Goal: Contribute content

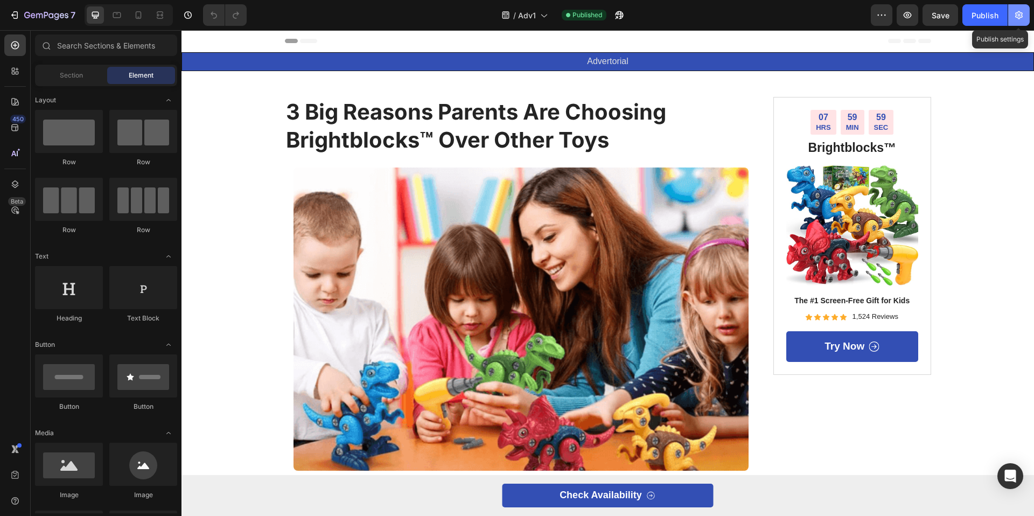
click at [1015, 16] on icon "button" at bounding box center [1019, 15] width 11 height 11
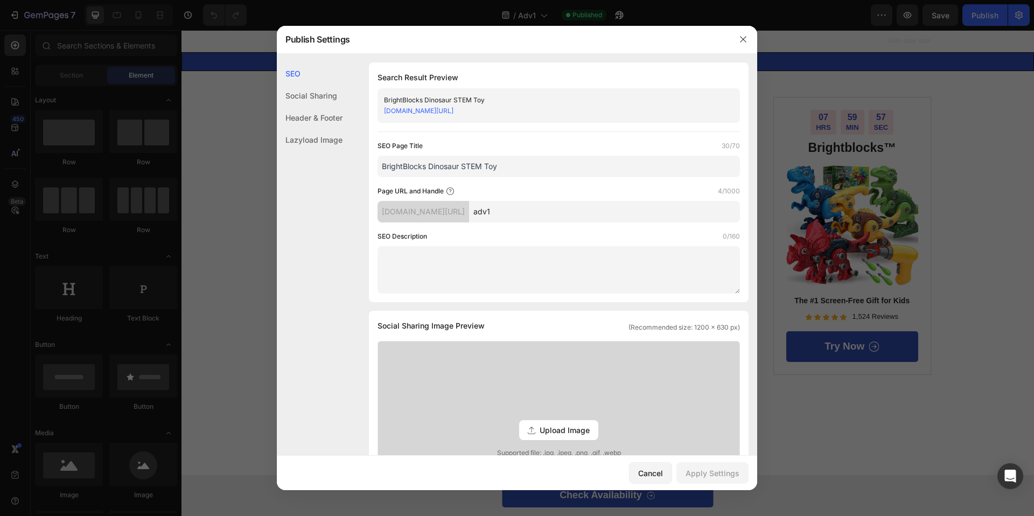
click at [1026, 21] on div at bounding box center [517, 258] width 1034 height 516
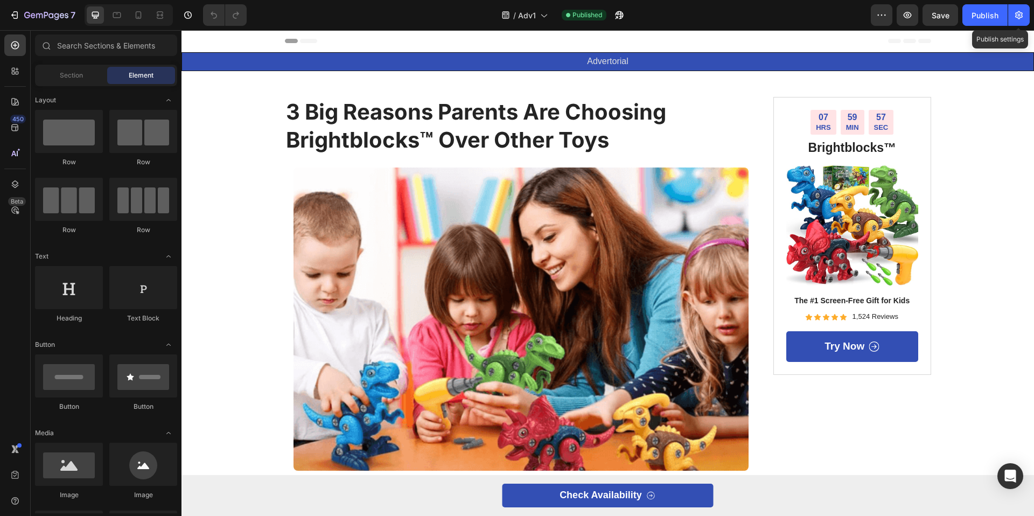
click at [1026, 21] on button "button" at bounding box center [1019, 15] width 22 height 22
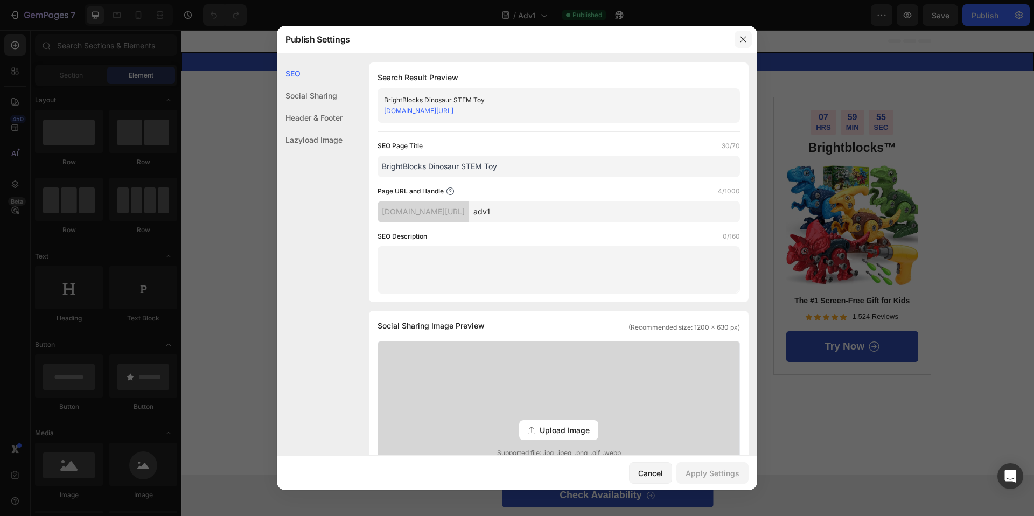
drag, startPoint x: 736, startPoint y: 35, endPoint x: 639, endPoint y: 2, distance: 102.4
click at [736, 35] on button "button" at bounding box center [743, 39] width 17 height 17
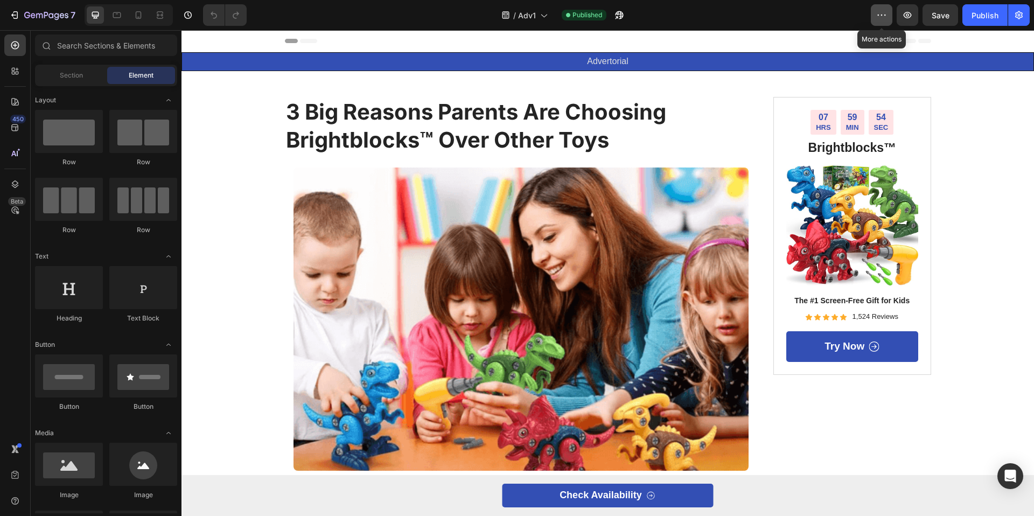
click at [875, 12] on button "button" at bounding box center [882, 15] width 22 height 22
click at [11, 9] on div "7" at bounding box center [42, 15] width 66 height 13
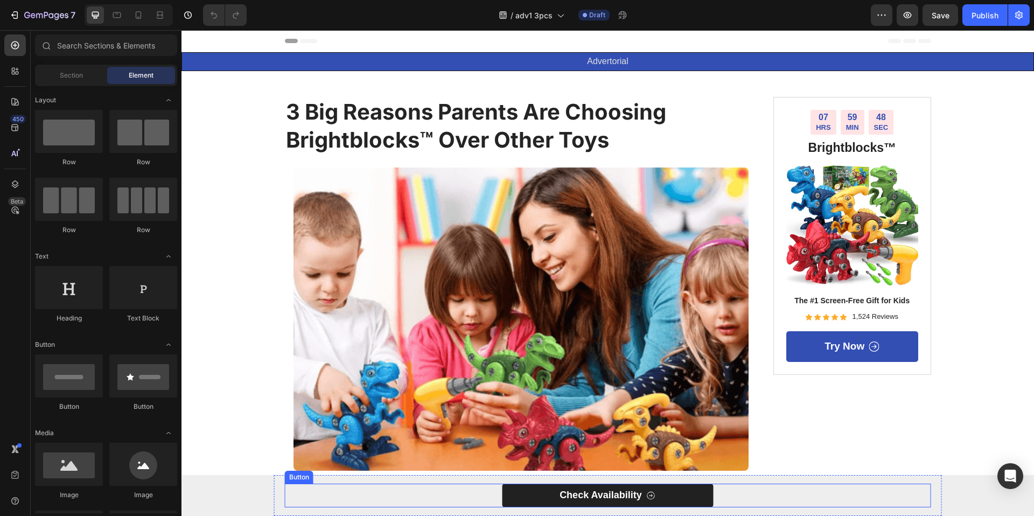
click at [646, 496] on icon at bounding box center [651, 496] width 10 height 10
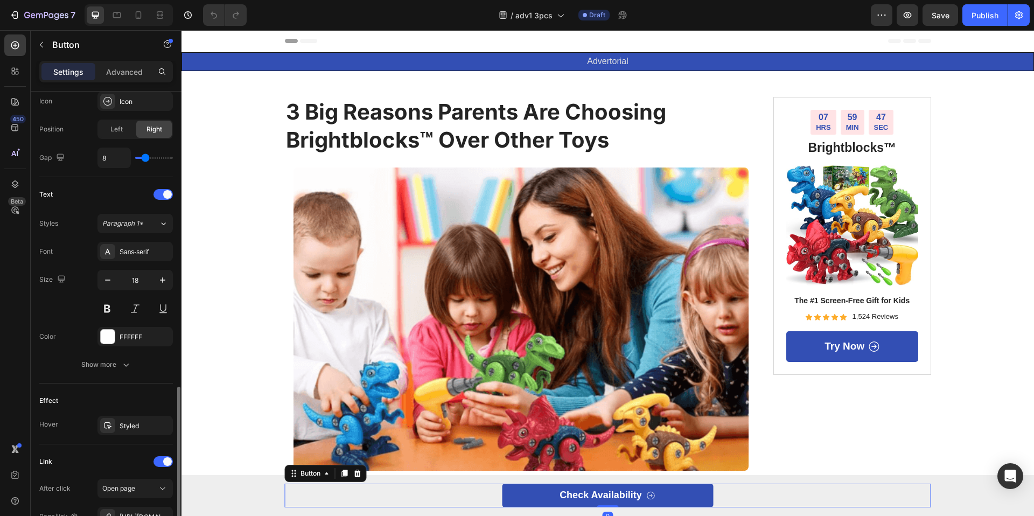
scroll to position [486, 0]
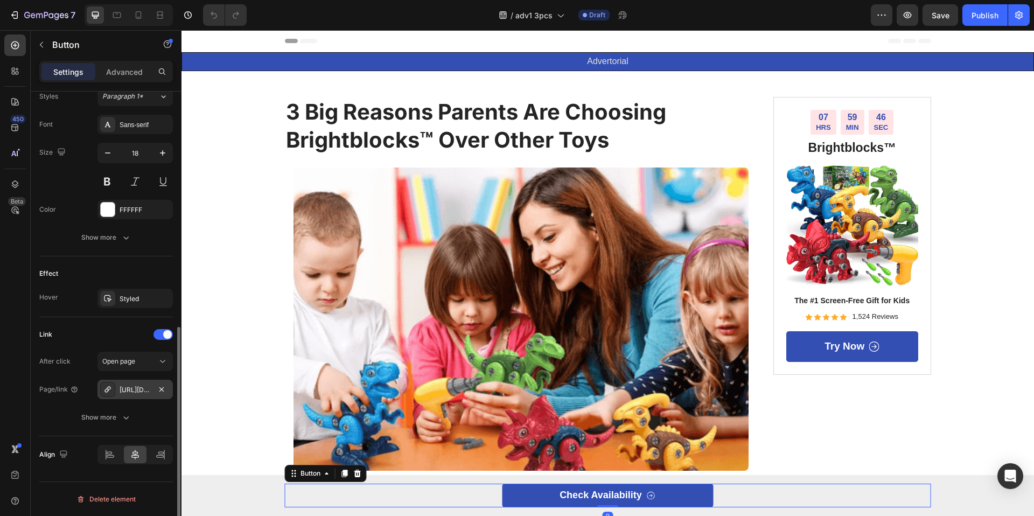
click at [148, 390] on div "https://brightblocks.co/building-toy" at bounding box center [135, 390] width 31 height 10
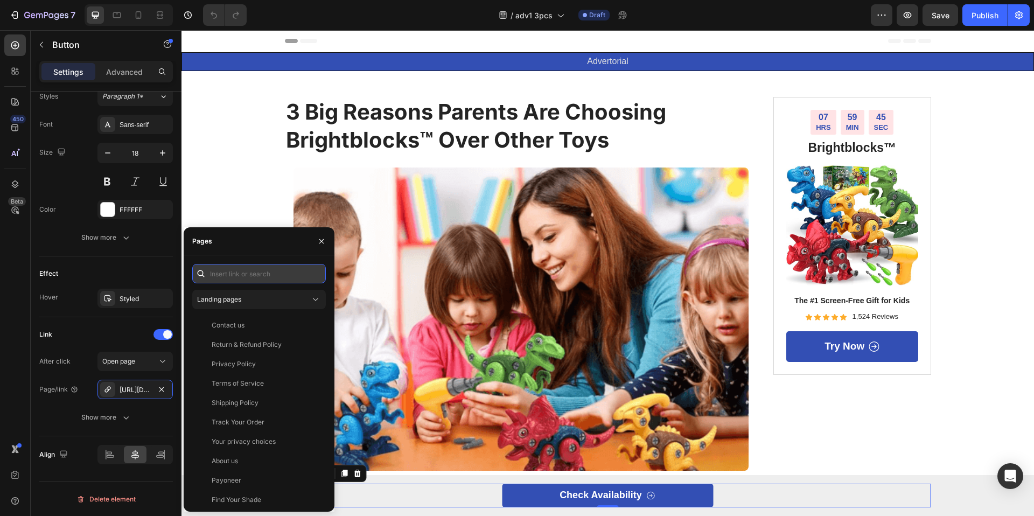
click at [270, 272] on input "text" at bounding box center [259, 273] width 134 height 19
paste input "https://brightblocks.co/products/dinobuilders"
type input "https://brightblocks.co/products/dinobuilders"
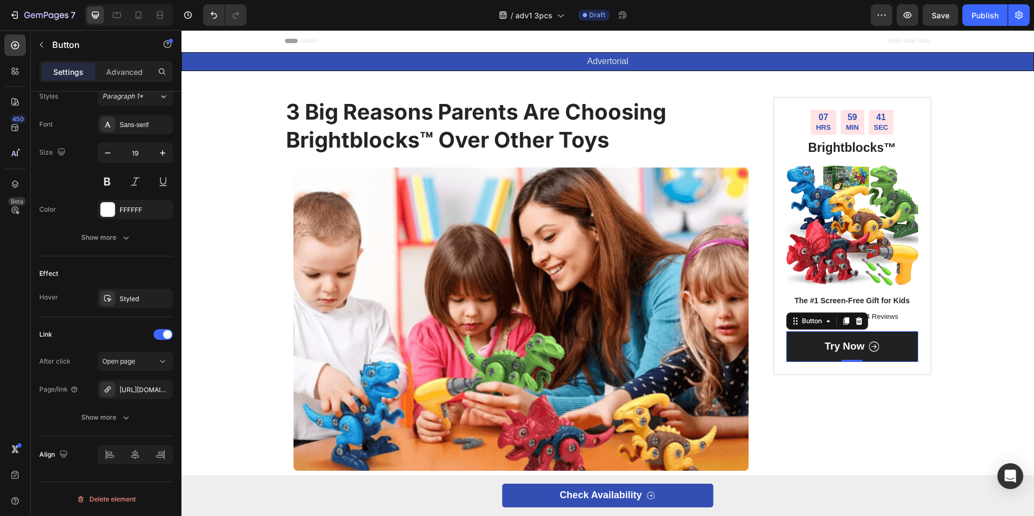
click at [898, 355] on link "Try Now" at bounding box center [852, 346] width 132 height 31
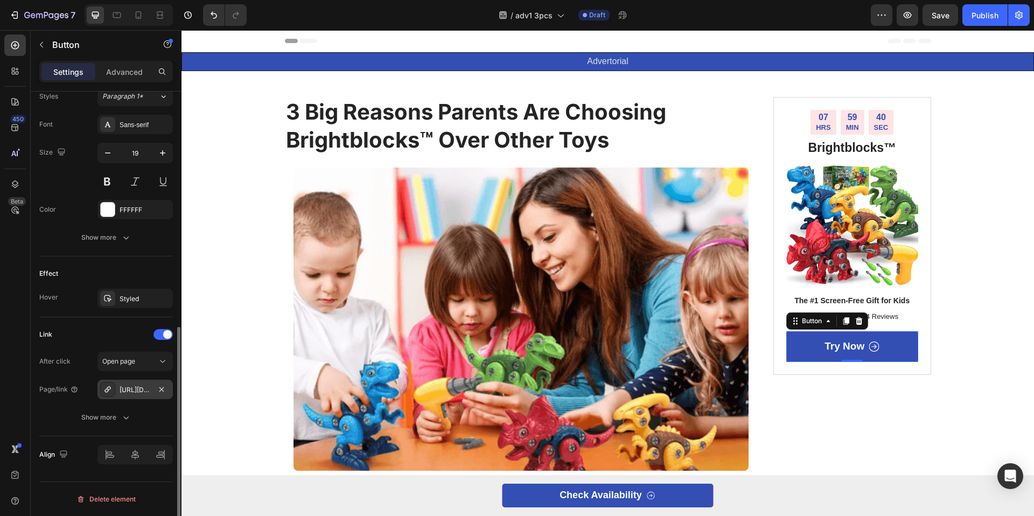
click at [128, 390] on div "https://brightblocks.co/building-toy" at bounding box center [135, 390] width 31 height 10
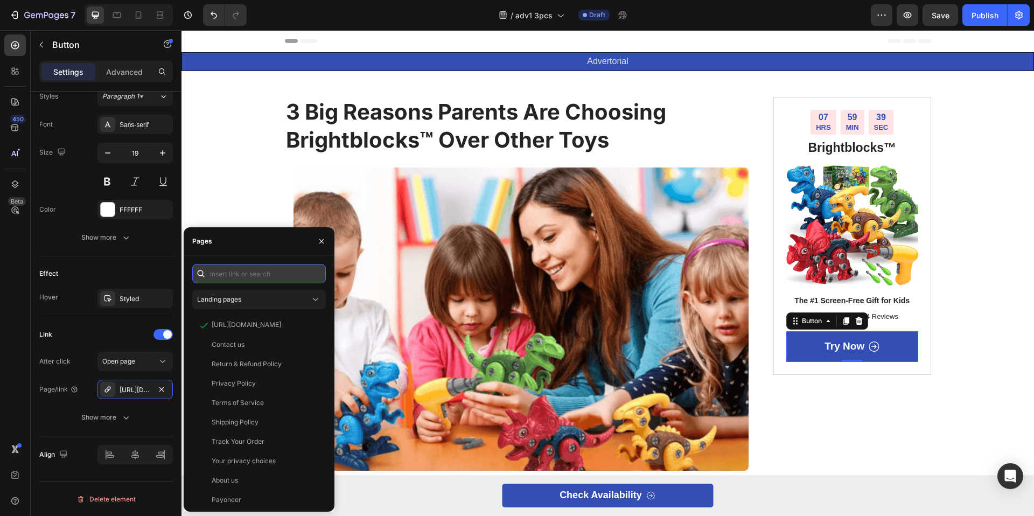
click at [243, 274] on input "text" at bounding box center [259, 273] width 134 height 19
paste input "https://brightblocks.co/products/dinobuilders"
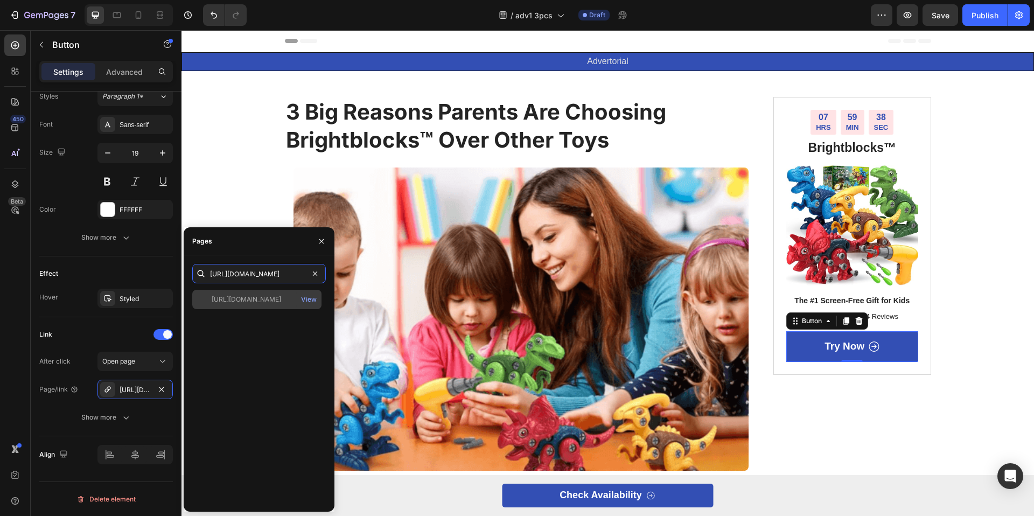
type input "https://brightblocks.co/products/dinobuilders"
click at [238, 295] on div "https://brightblocks.co/products/dinobuilders" at bounding box center [246, 300] width 69 height 10
click at [118, 263] on div "Effect Hover Styled" at bounding box center [106, 286] width 134 height 61
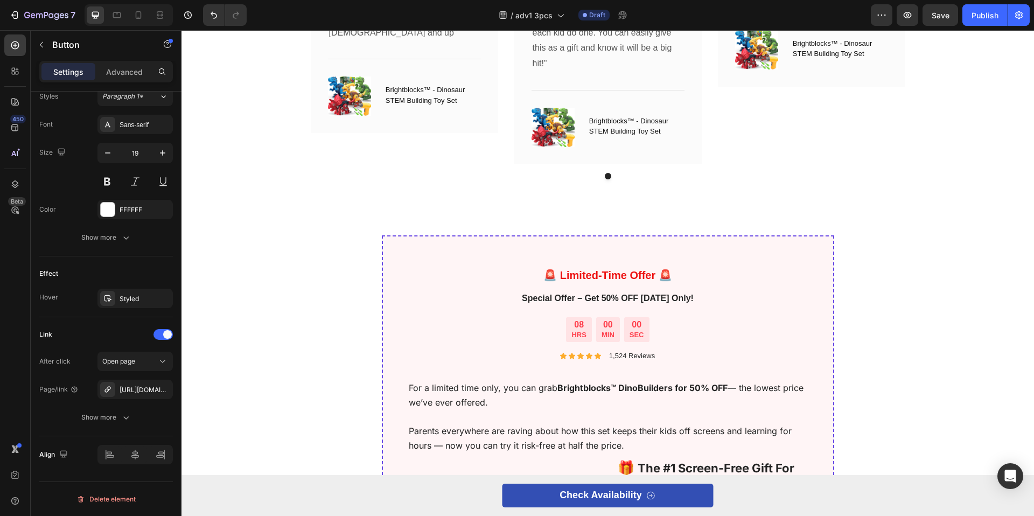
scroll to position [2430, 0]
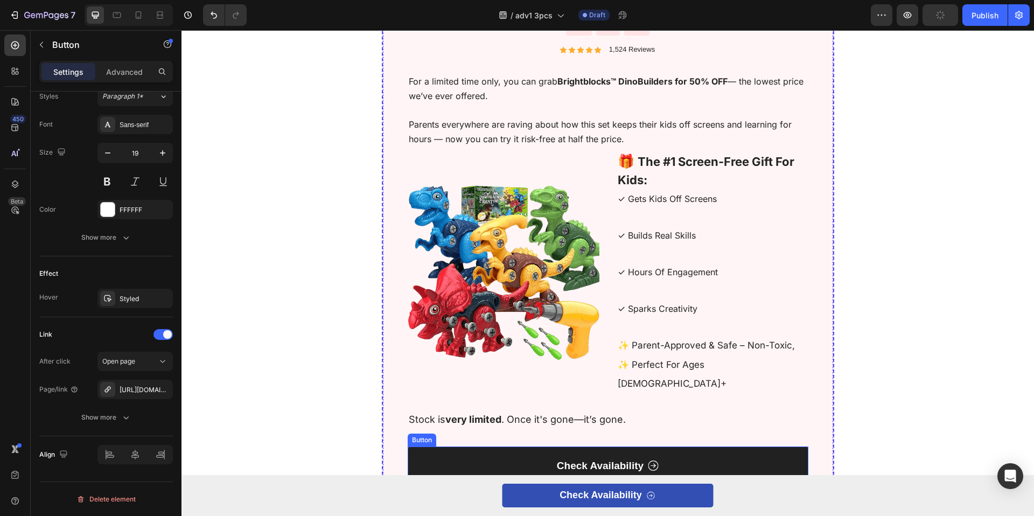
click at [654, 446] on link "Check Availability" at bounding box center [608, 465] width 401 height 39
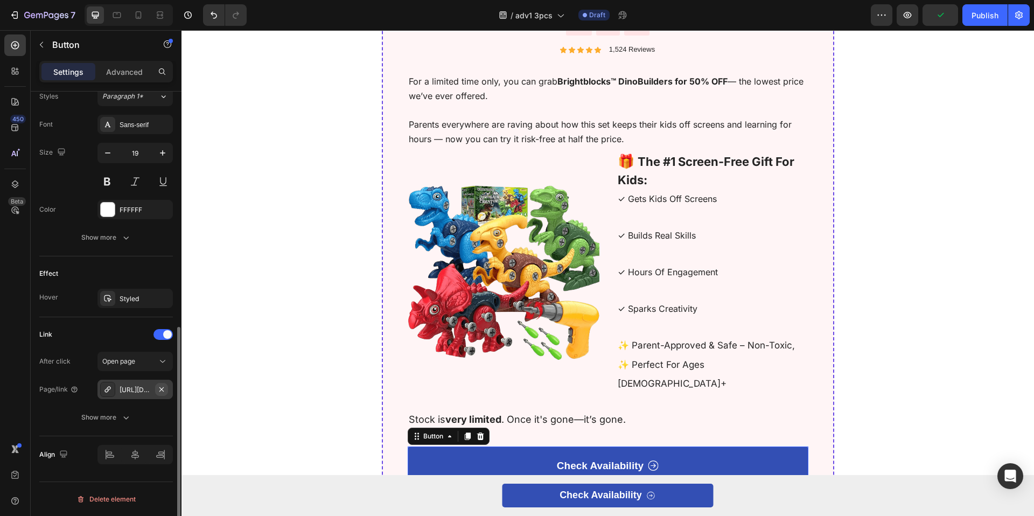
click at [163, 389] on icon "button" at bounding box center [161, 389] width 9 height 9
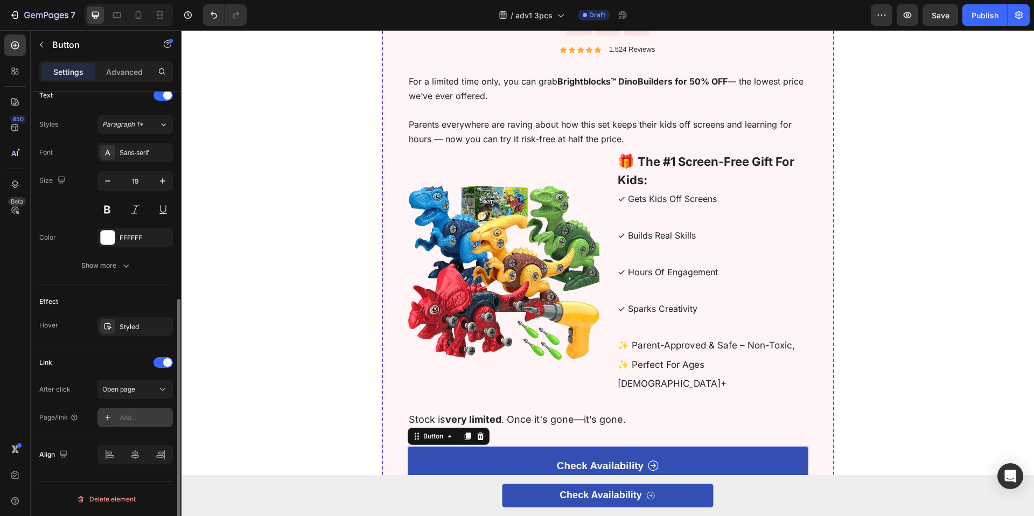
scroll to position [437, 0]
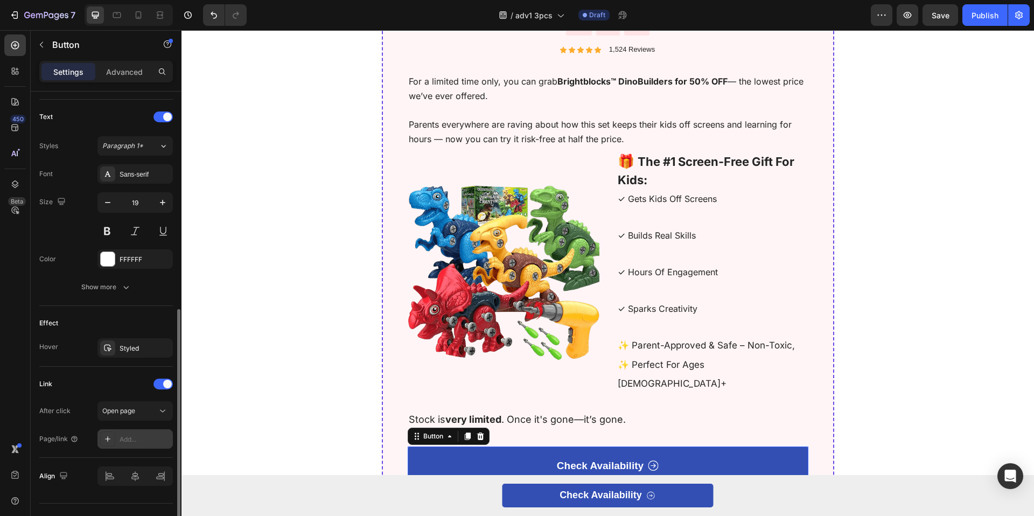
click at [143, 436] on div "Add..." at bounding box center [145, 440] width 51 height 10
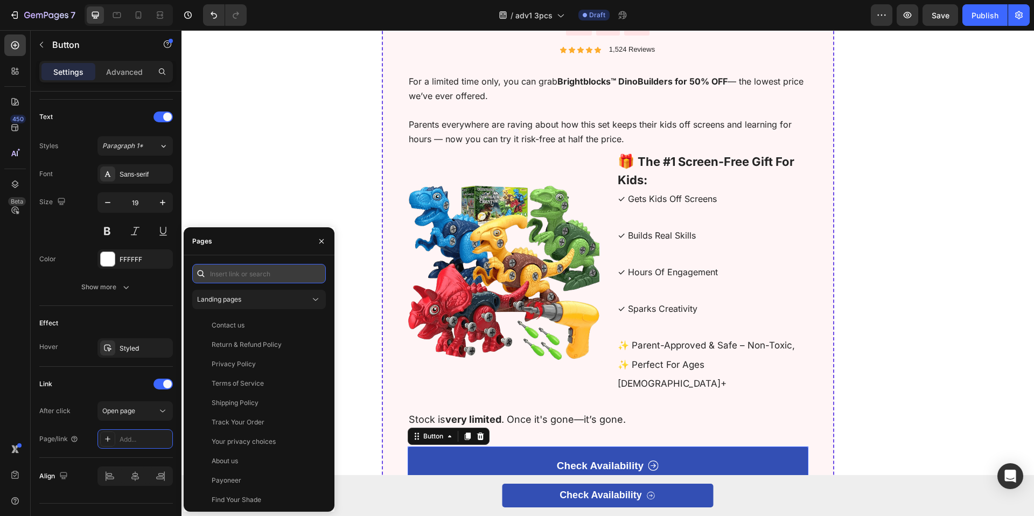
click at [247, 271] on input "text" at bounding box center [259, 273] width 134 height 19
paste input "https://brightblocks.co/products/dinobuilders"
type input "https://brightblocks.co/products/dinobuilders"
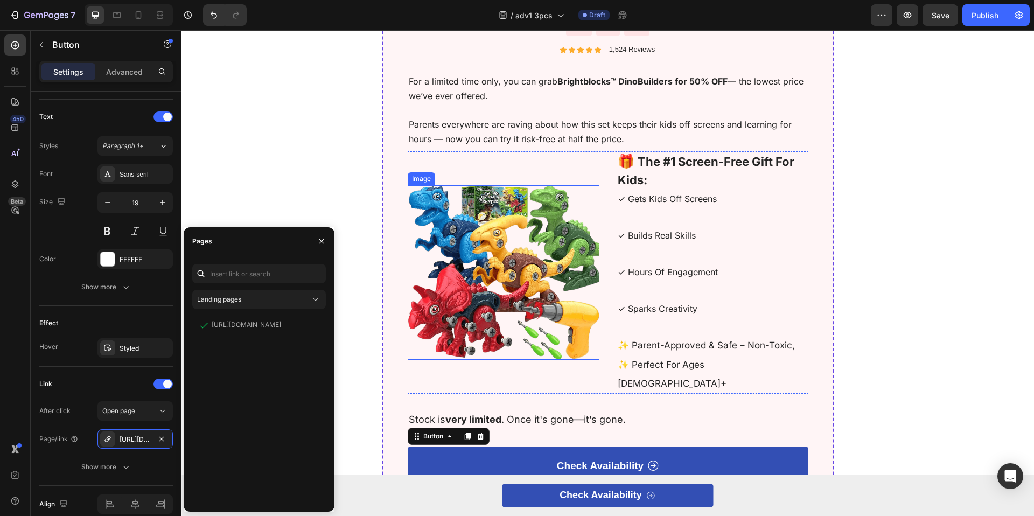
click at [445, 215] on img at bounding box center [504, 272] width 192 height 174
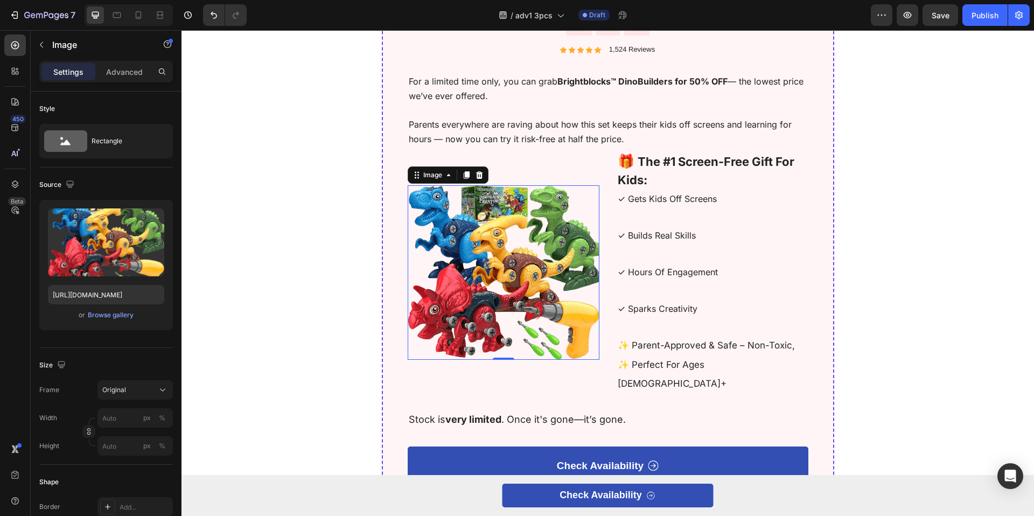
click at [504, 298] on img at bounding box center [504, 272] width 192 height 174
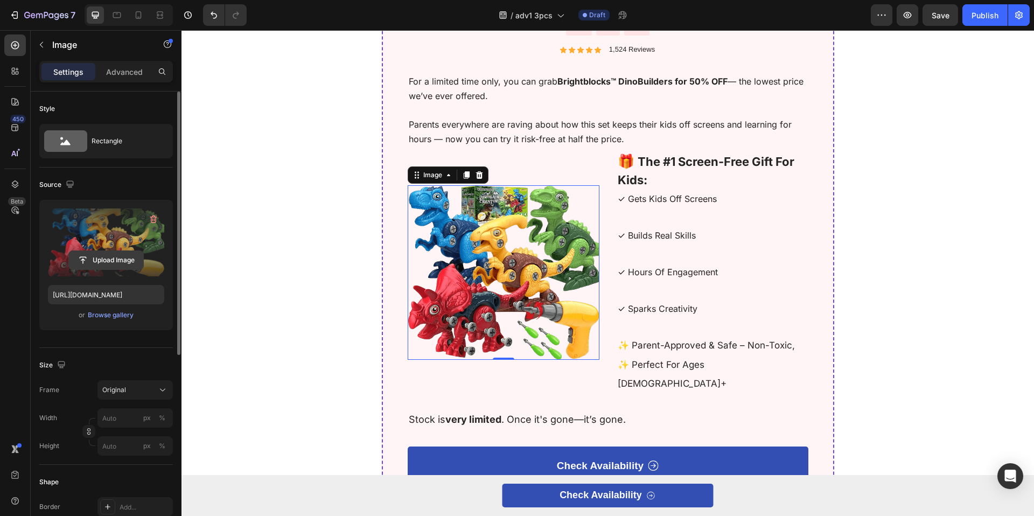
click at [99, 258] on input "file" at bounding box center [106, 260] width 74 height 18
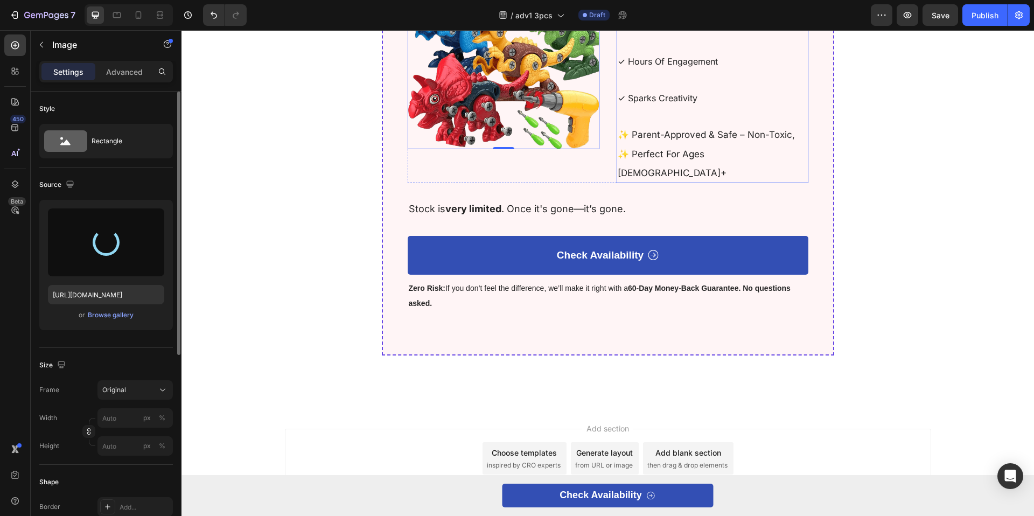
type input "https://cdn.shopify.com/s/files/1/0924/2306/1827/files/gempages_585497904760750…"
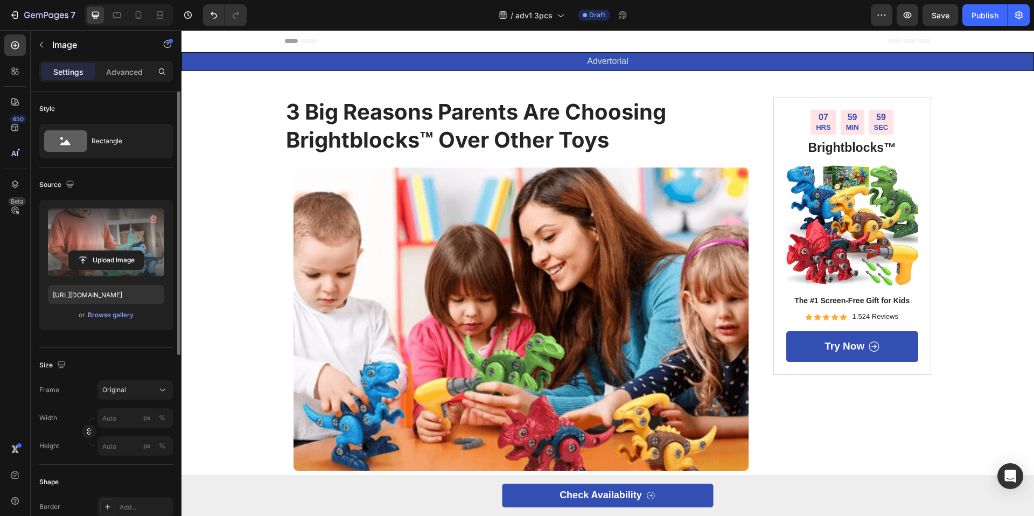
scroll to position [77, 0]
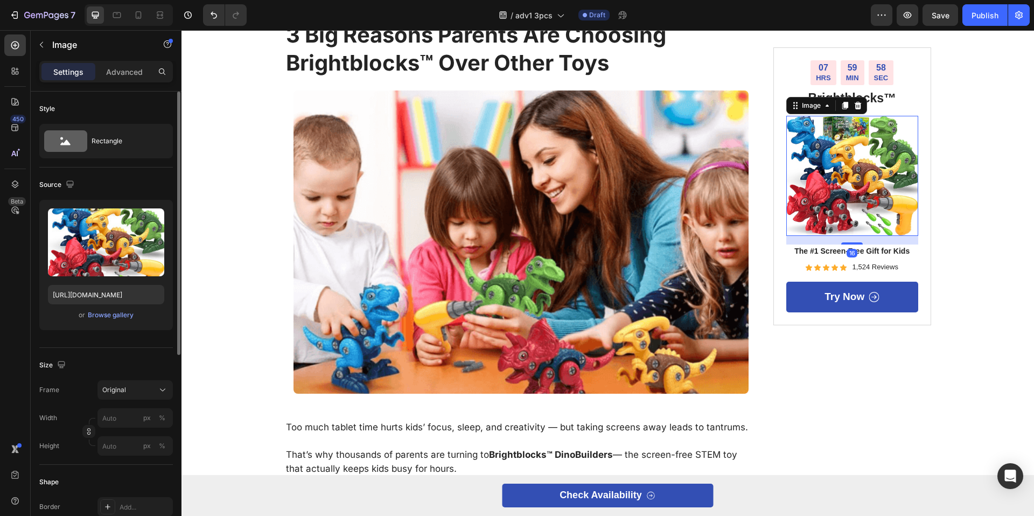
click at [815, 209] on img at bounding box center [852, 176] width 132 height 120
click at [99, 312] on div "Browse gallery" at bounding box center [111, 315] width 46 height 10
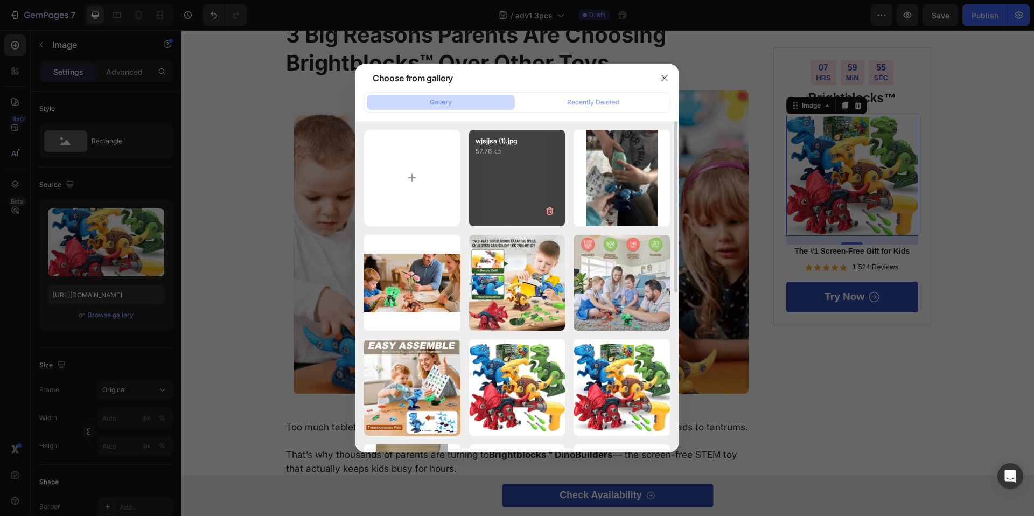
click at [516, 184] on div "wjsjjsa (1).jpg 57.76 kb" at bounding box center [517, 178] width 96 height 96
type input "https://cdn.shopify.com/s/files/1/0924/2306/1827/files/gempages_585497904760750…"
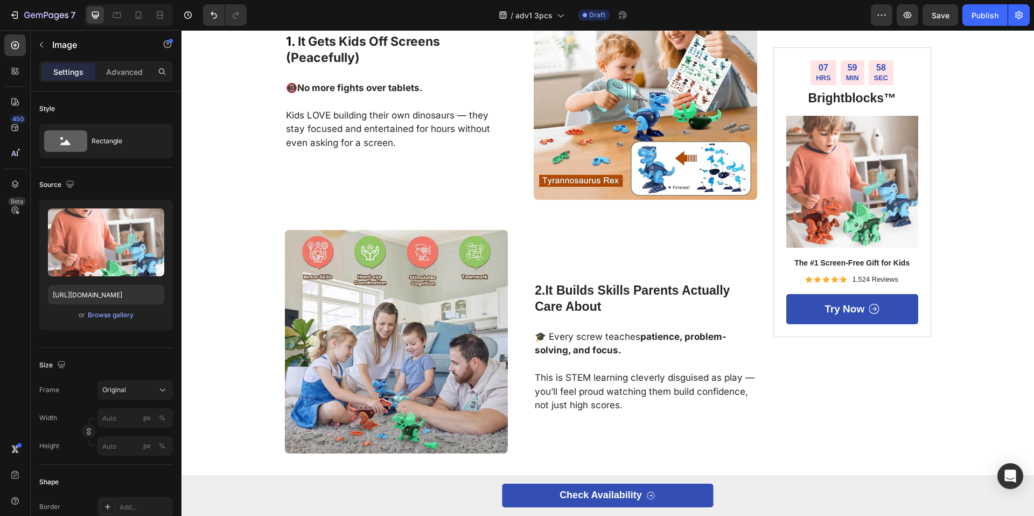
scroll to position [546, 0]
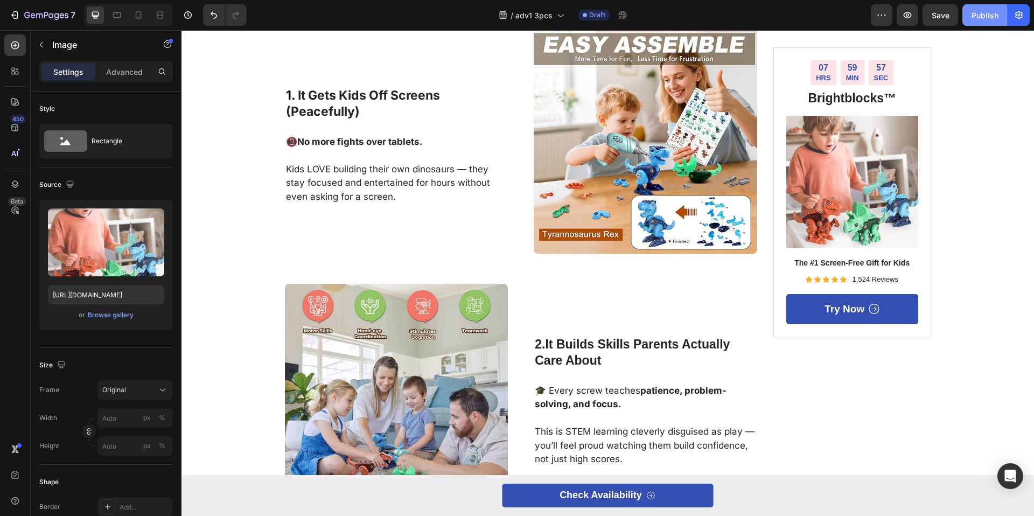
click at [984, 13] on div "Publish" at bounding box center [985, 15] width 27 height 11
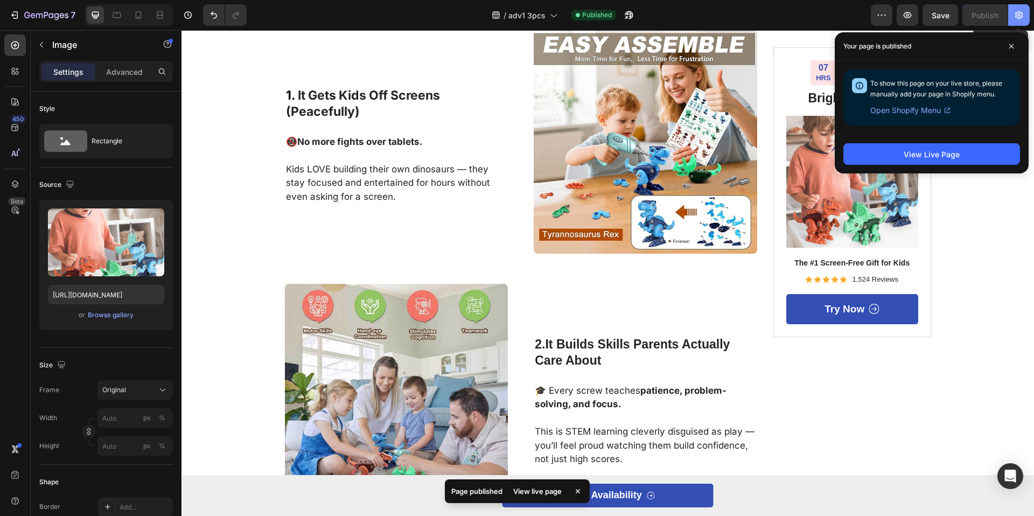
click at [1020, 13] on icon "button" at bounding box center [1019, 15] width 11 height 11
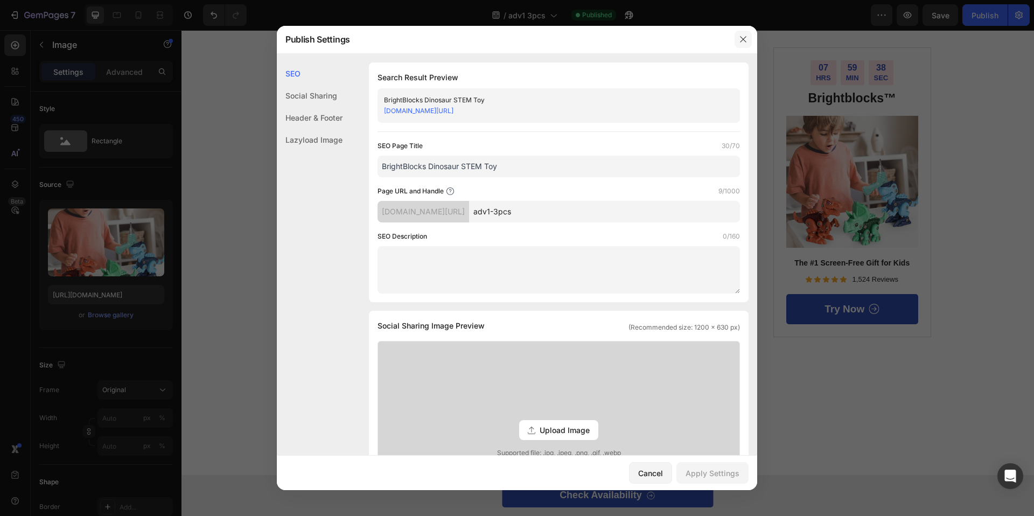
click at [749, 45] on button "button" at bounding box center [743, 39] width 17 height 17
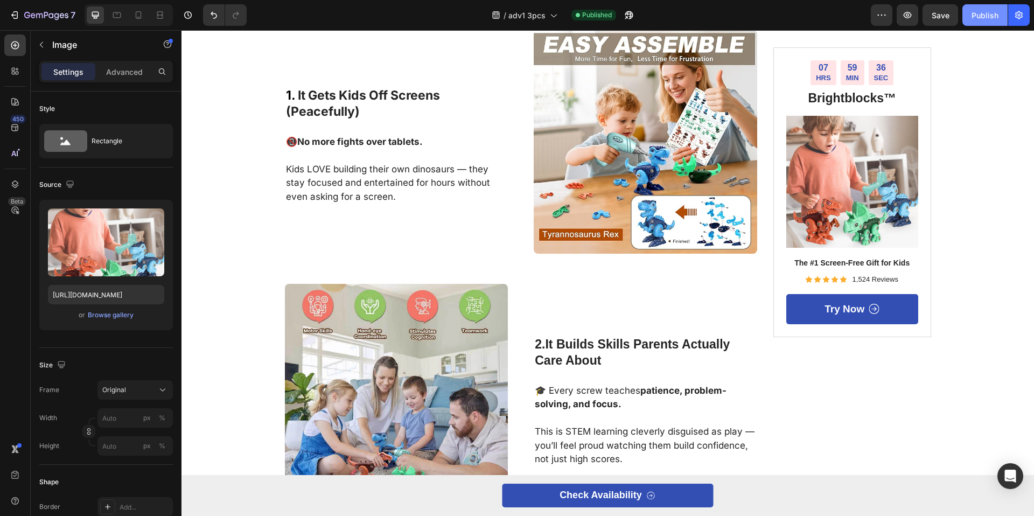
click at [972, 20] on button "Publish" at bounding box center [984, 15] width 45 height 22
click at [629, 17] on icon "button" at bounding box center [629, 15] width 11 height 11
